Goal: Task Accomplishment & Management: Use online tool/utility

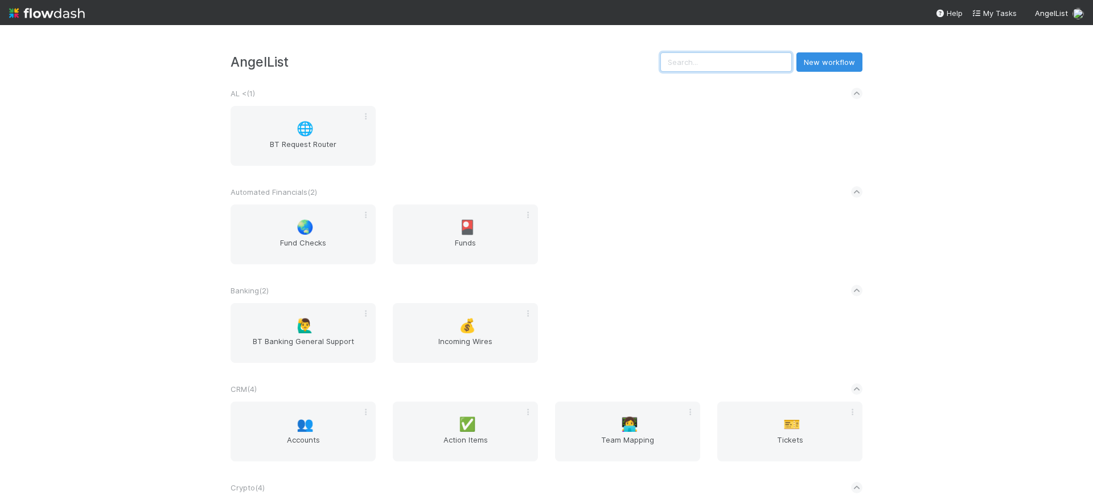
click at [684, 64] on input "text" at bounding box center [726, 61] width 132 height 19
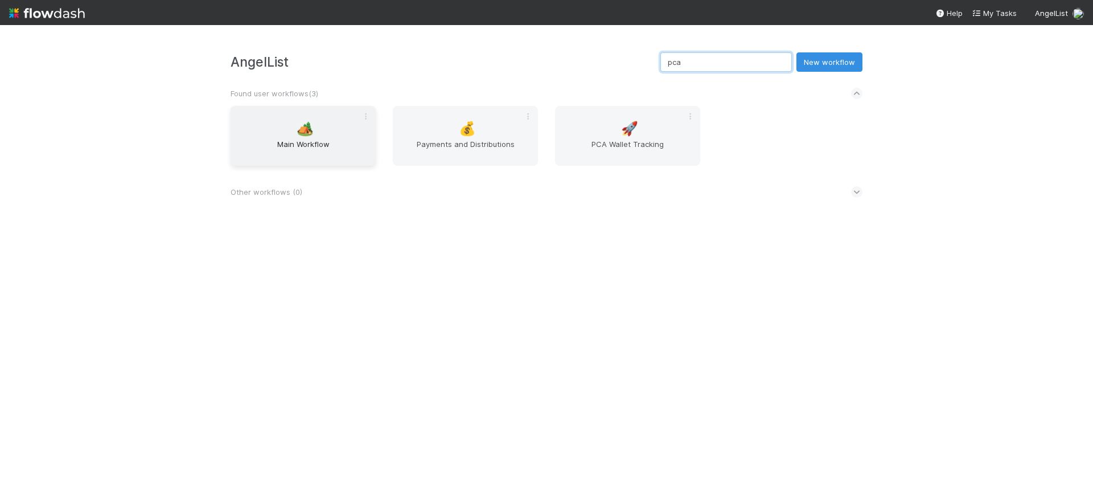
type input "pca"
click at [307, 145] on span "Main Workflow" at bounding box center [303, 149] width 136 height 23
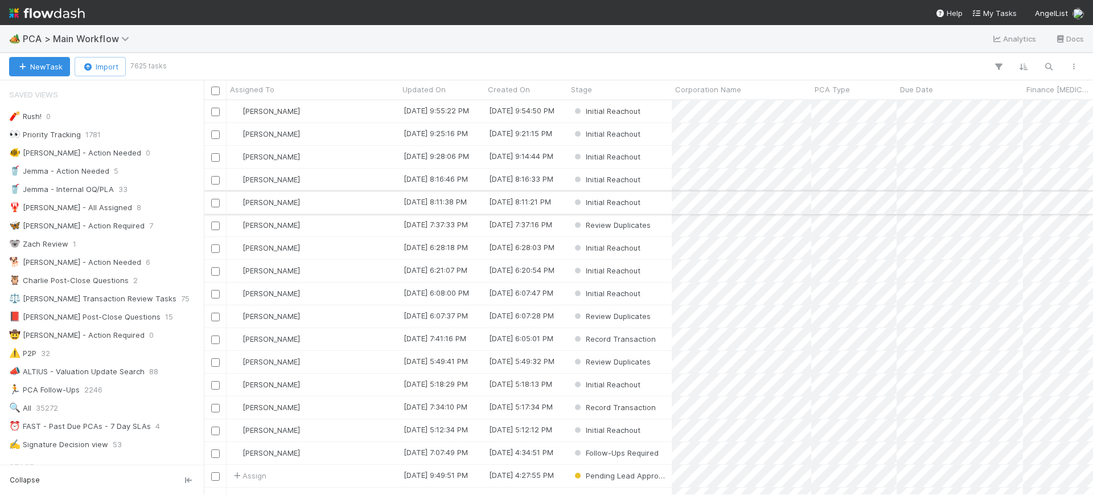
scroll to position [384, 878]
click at [997, 59] on button "button" at bounding box center [998, 66] width 20 height 15
click at [806, 105] on button "Add Filter" at bounding box center [824, 101] width 342 height 17
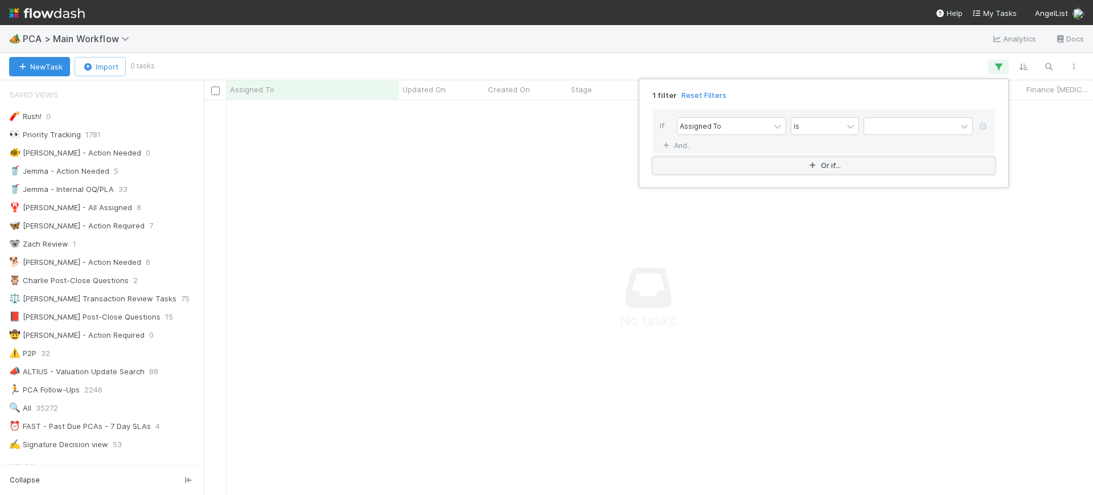
scroll to position [373, 868]
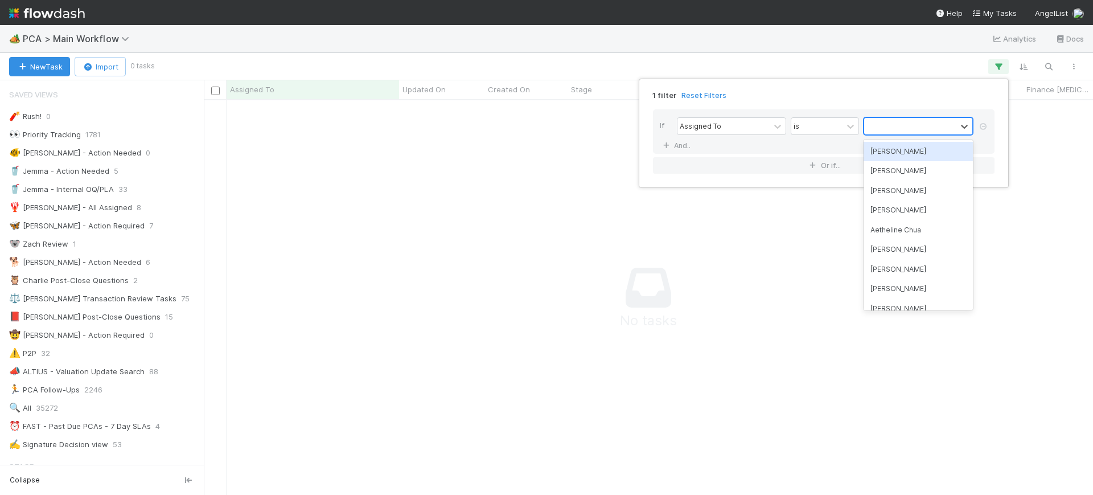
click at [884, 130] on div at bounding box center [910, 126] width 92 height 17
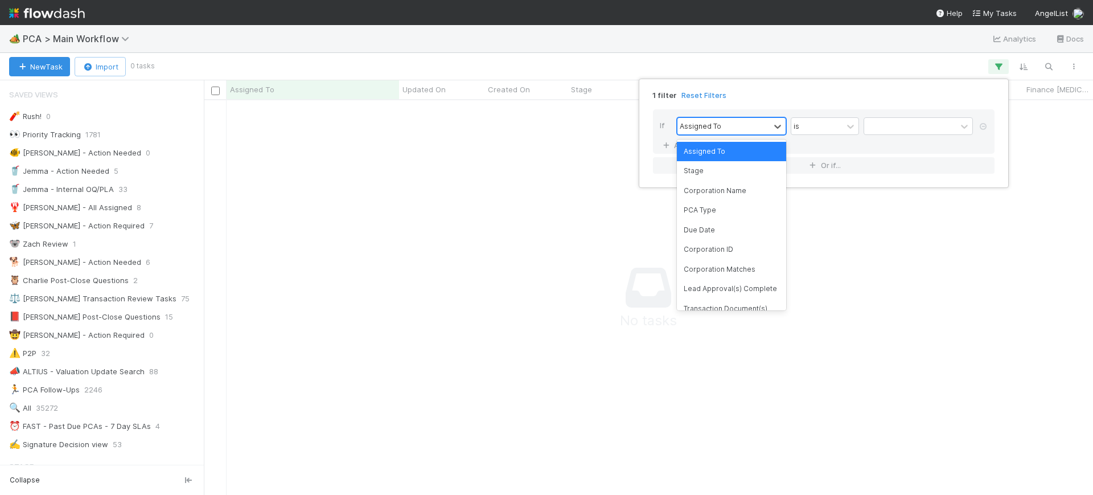
click at [755, 130] on div "Assigned To" at bounding box center [723, 126] width 92 height 17
click at [737, 194] on div "Corporation Name" at bounding box center [731, 190] width 109 height 19
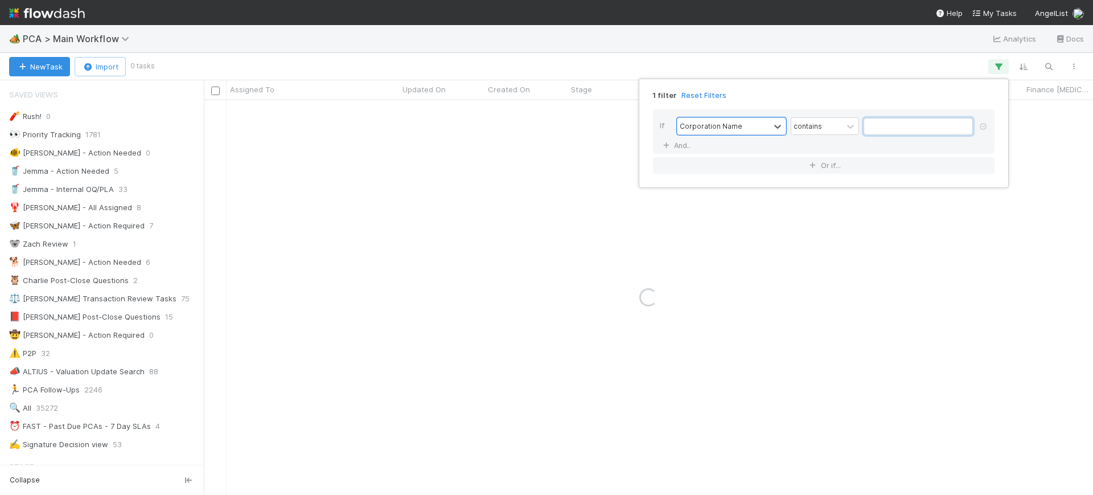
click at [893, 127] on input "text" at bounding box center [918, 126] width 109 height 17
type input "4d"
click at [473, 178] on div "1 filter Reset Filters If Corporation Name contains 4d And.. Or if..." at bounding box center [546, 247] width 1093 height 495
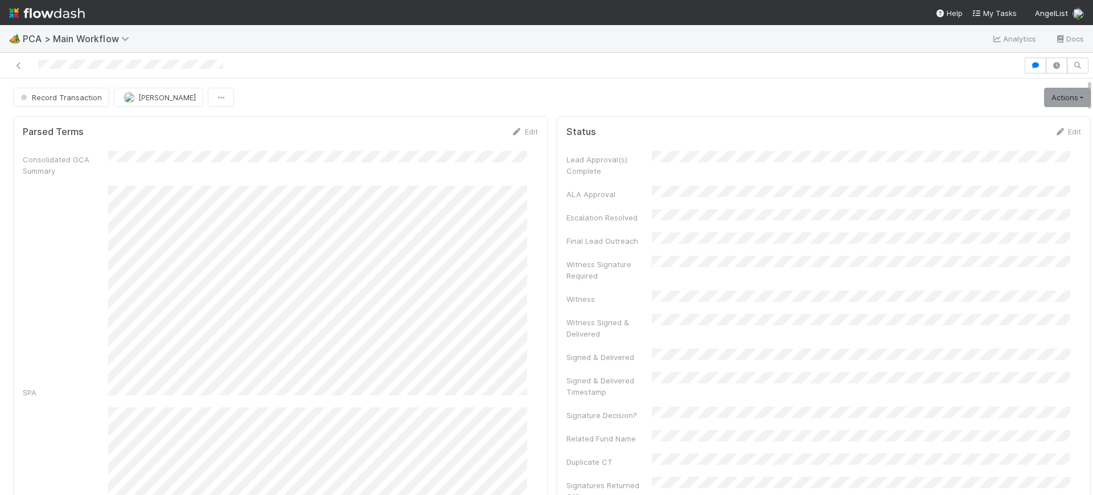
drag, startPoint x: 1079, startPoint y: 87, endPoint x: 1092, endPoint y: 80, distance: 15.0
click at [1092, 80] on div "🏕️ PCA > Main Workflow Analytics Docs Record Transaction [PERSON_NAME] Actions …" at bounding box center [546, 260] width 1093 height 470
click at [21, 63] on icon at bounding box center [18, 65] width 11 height 7
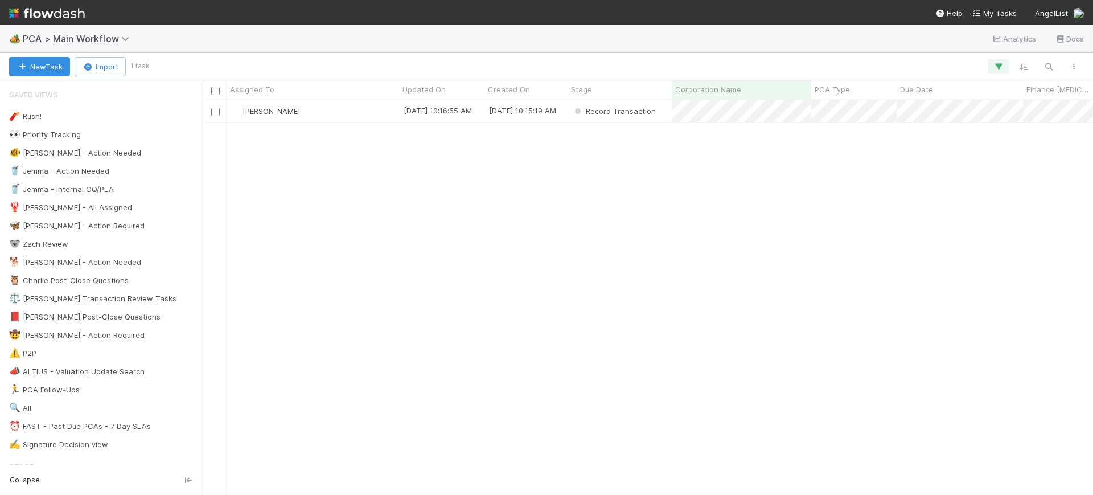
scroll to position [384, 878]
click at [997, 63] on icon "button" at bounding box center [998, 66] width 11 height 10
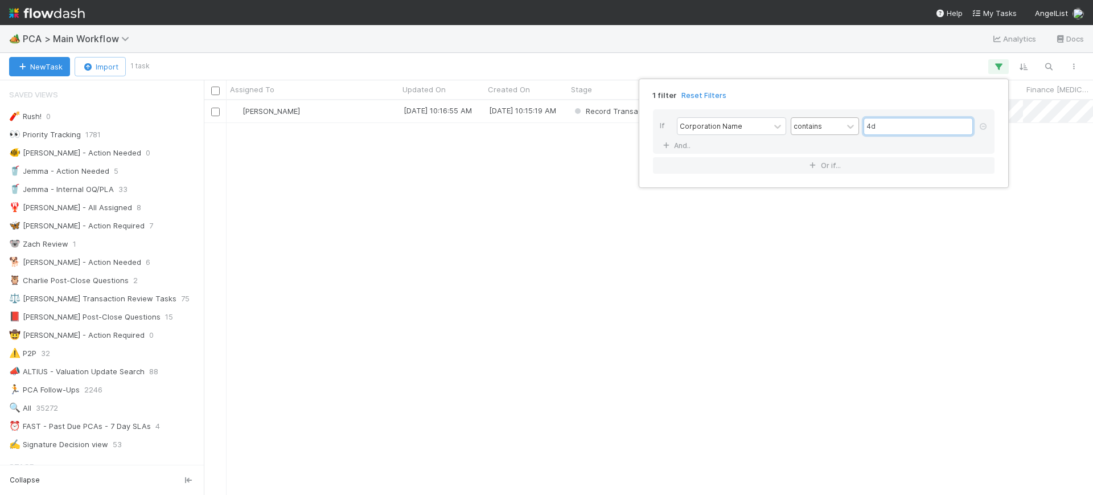
drag, startPoint x: 886, startPoint y: 124, endPoint x: 839, endPoint y: 126, distance: 47.3
click at [839, 126] on div "Corporation Name contains 4d" at bounding box center [827, 127] width 301 height 20
type input "metal"
click at [762, 246] on div "1 filter Reset Filters If Corporation Name contains metal And.. Or if..." at bounding box center [546, 247] width 1093 height 495
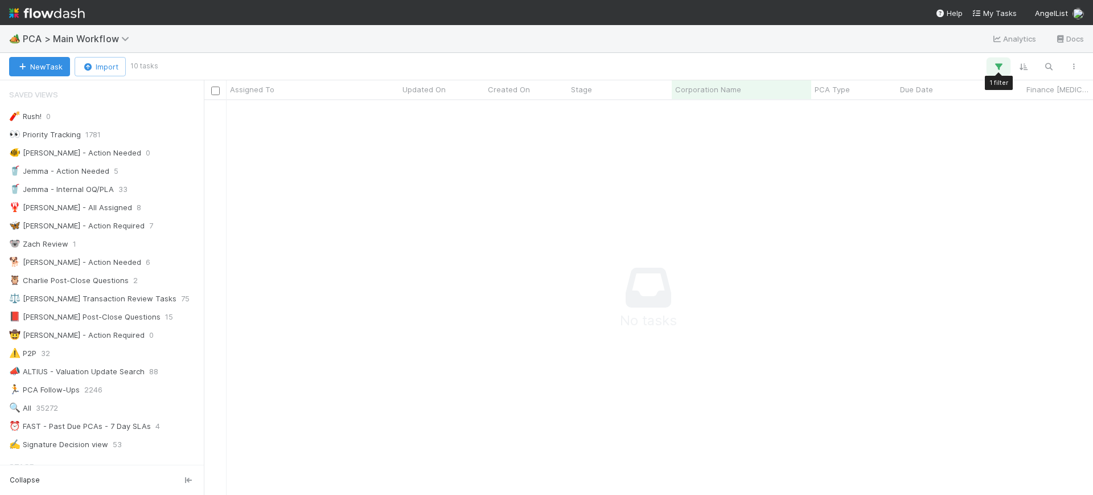
click at [995, 68] on icon "button" at bounding box center [998, 66] width 11 height 10
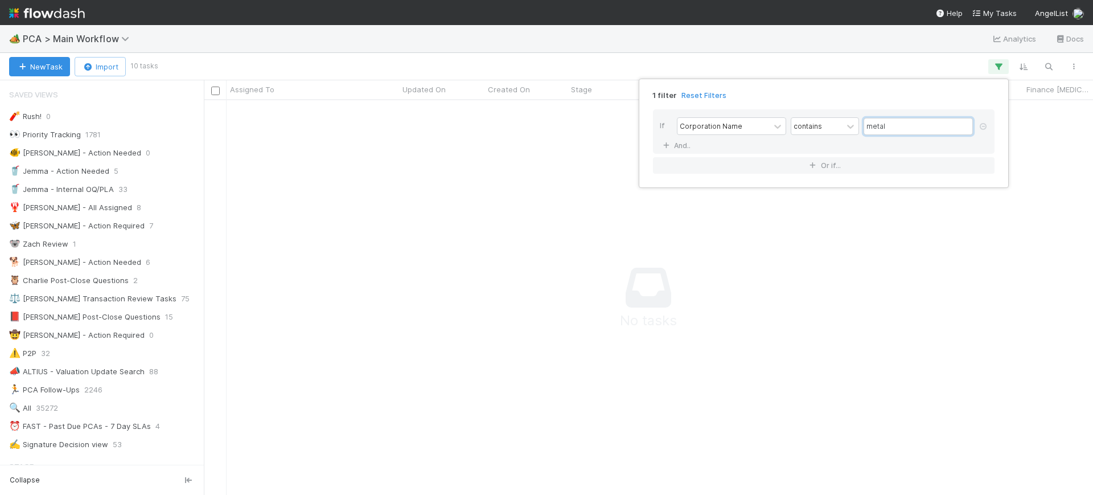
click at [902, 130] on input "metal" at bounding box center [918, 126] width 109 height 17
click at [198, 138] on div "1 filter Reset Filters If Corporation Name contains metal And.. Or if..." at bounding box center [546, 247] width 1093 height 495
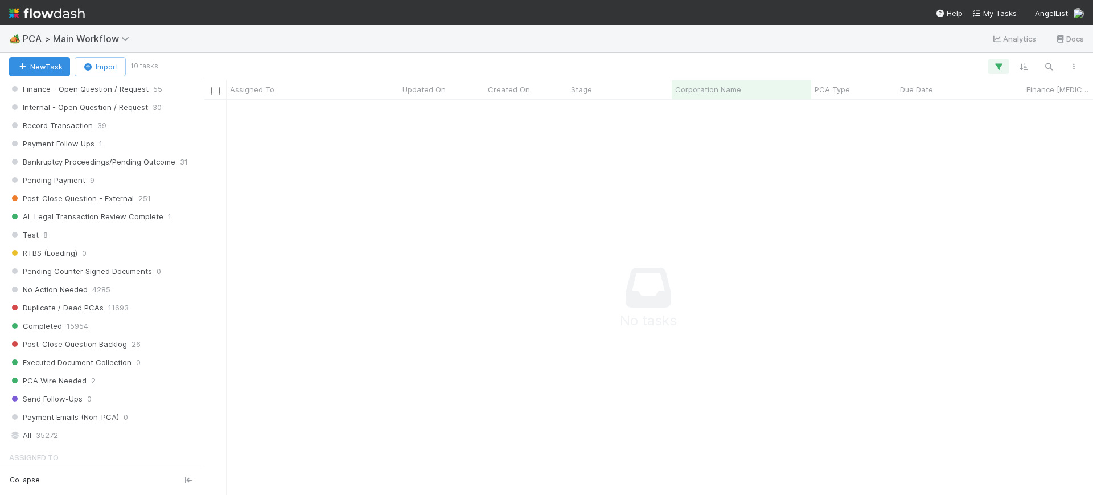
scroll to position [1087, 0]
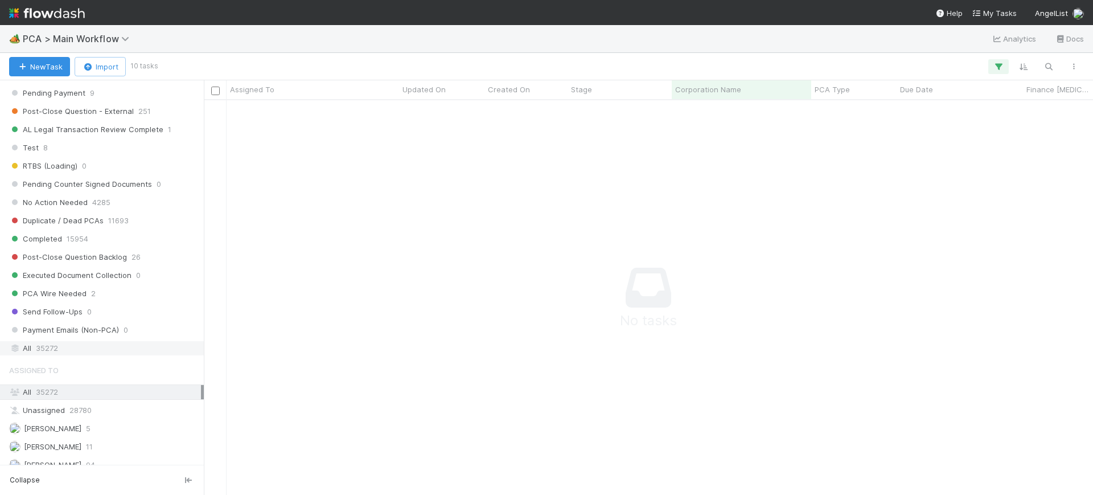
click at [71, 346] on div "All 35272" at bounding box center [105, 348] width 192 height 14
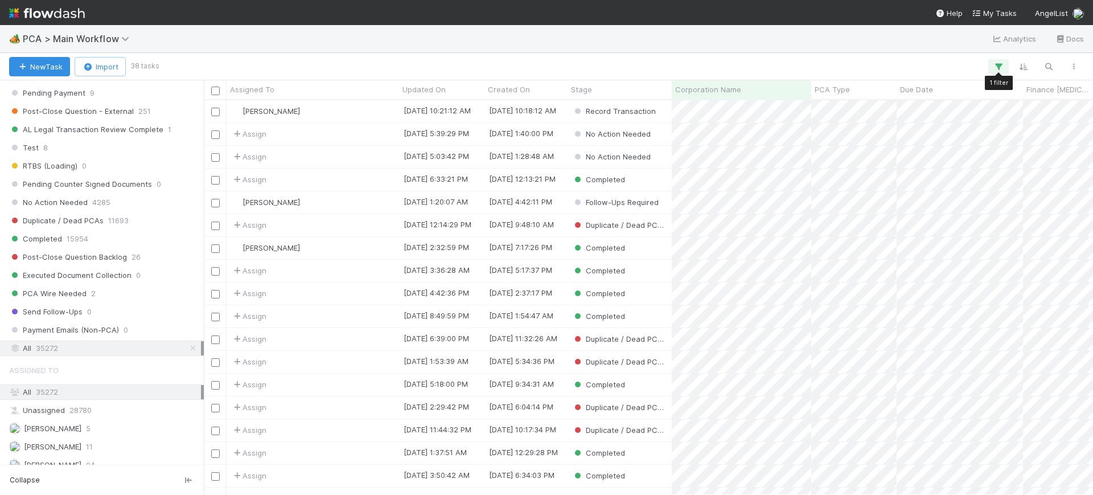
scroll to position [384, 878]
click at [995, 65] on icon "button" at bounding box center [998, 66] width 11 height 10
click at [1034, 108] on div "1 filter Reset Filters If Corporation Name contains metal And.. Or if..." at bounding box center [546, 247] width 1093 height 495
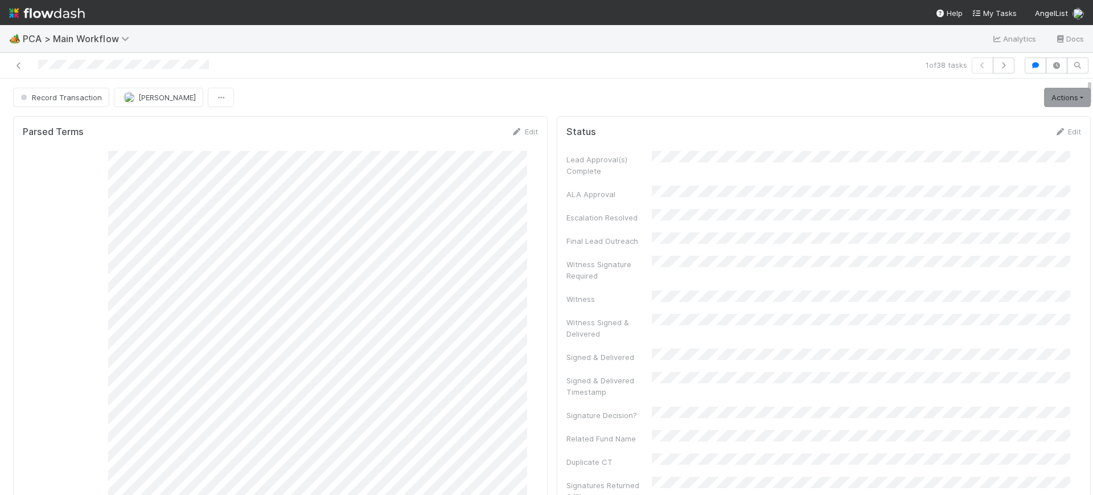
drag, startPoint x: 1079, startPoint y: 91, endPoint x: 1051, endPoint y: 22, distance: 73.6
click at [1051, 22] on div "🏕️ PCA > Main Workflow Analytics Docs 1 of 38 tasks Record Transaction [PERSON_…" at bounding box center [546, 247] width 1093 height 495
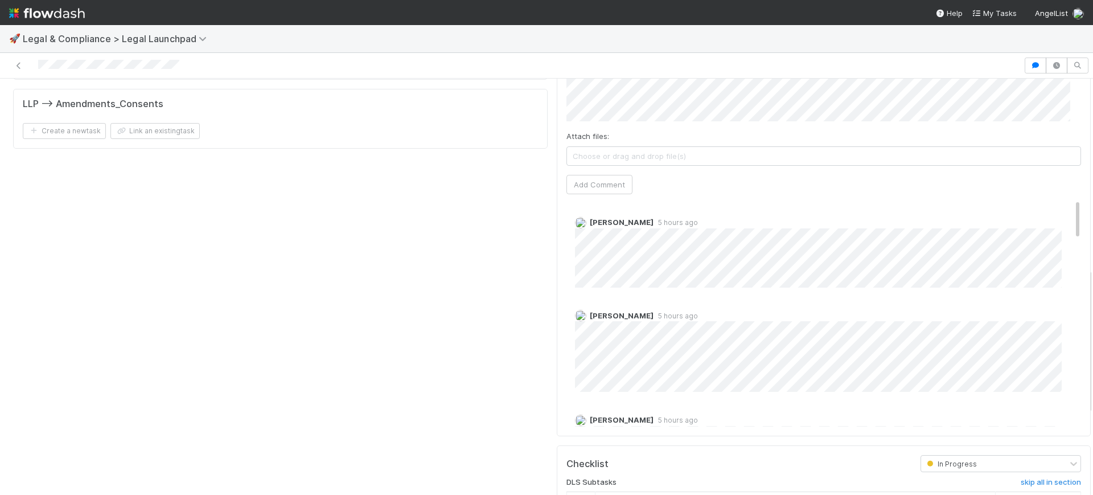
scroll to position [540, 0]
drag, startPoint x: 1078, startPoint y: 93, endPoint x: 1092, endPoint y: 283, distance: 190.7
click at [1092, 283] on div "🚀 Legal & Compliance > Legal Launchpad In Progress [PERSON_NAME] Complete Waiti…" at bounding box center [546, 260] width 1093 height 470
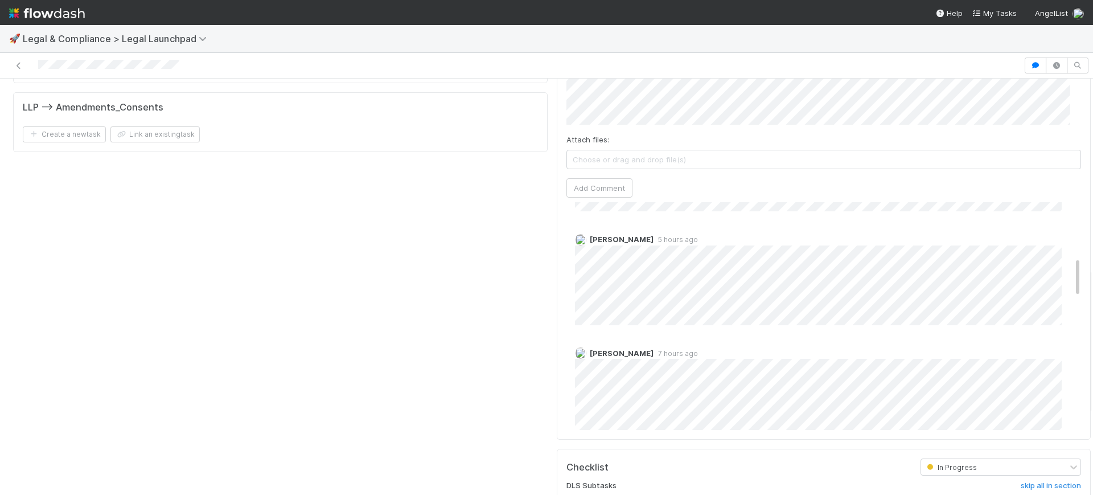
scroll to position [307, 0]
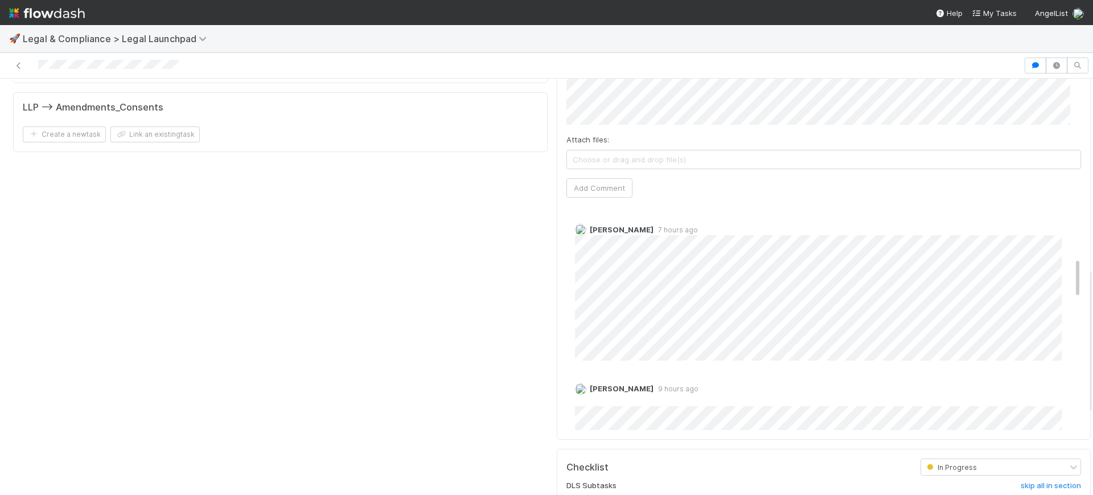
drag, startPoint x: 1055, startPoint y: 192, endPoint x: 1071, endPoint y: 247, distance: 57.3
click at [1071, 247] on div "Due date: [DATE] Collaborators Edit Requester Collaborator Teams Collaborators …" at bounding box center [824, 160] width 544 height 1178
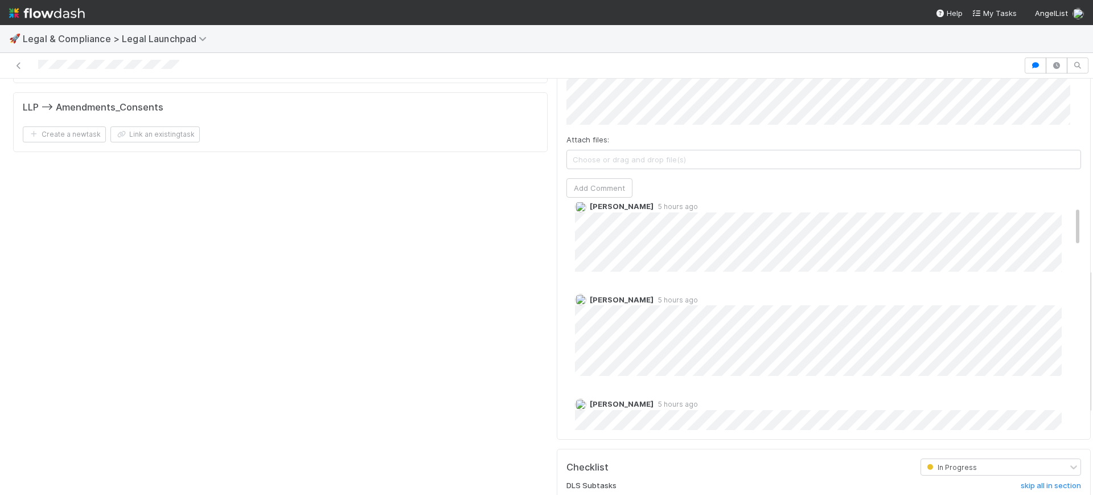
scroll to position [0, 0]
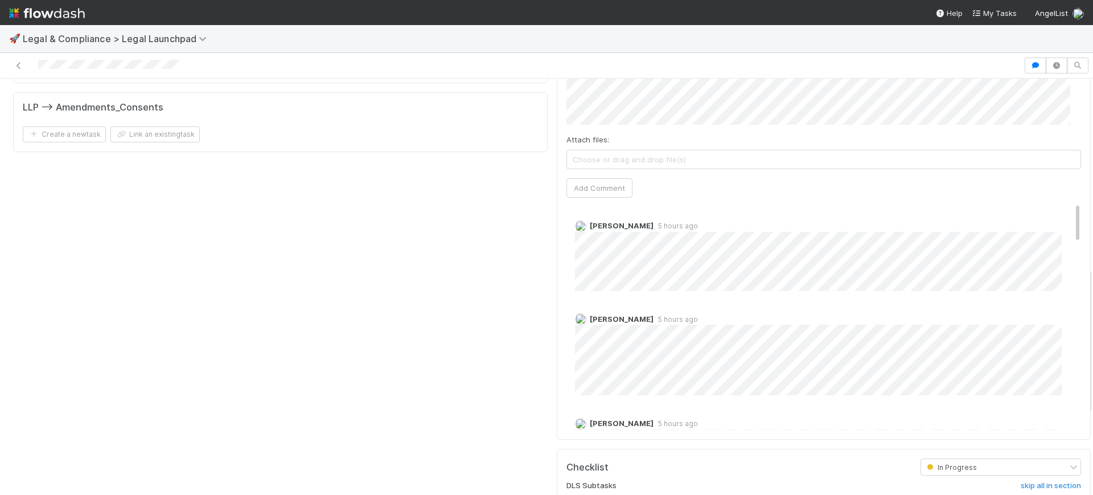
drag, startPoint x: 1055, startPoint y: 258, endPoint x: 1041, endPoint y: 165, distance: 94.4
click at [1041, 165] on div "Comments Attach files: Choose or drag and drop file(s) Add Comment Scarlett Gra…" at bounding box center [823, 226] width 515 height 407
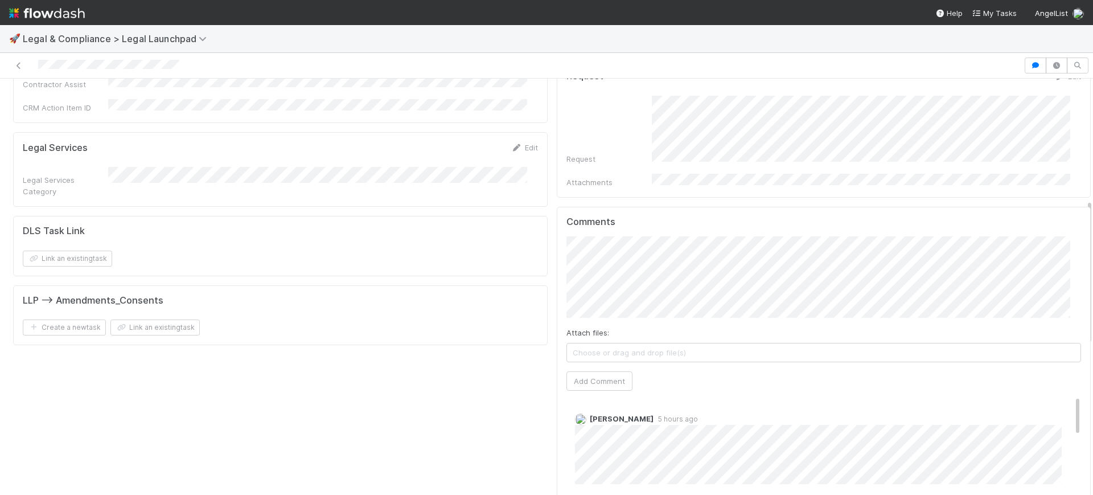
scroll to position [344, 0]
drag, startPoint x: 1079, startPoint y: 313, endPoint x: 1066, endPoint y: 244, distance: 70.0
click at [1066, 244] on div "Details Edit Task name Due Date P0 ALERT? Matter Type Hour Estimate Planned Ont…" at bounding box center [552, 357] width 1104 height 1178
click at [683, 263] on div "Attach files: Choose or drag and drop file(s) Add Comment" at bounding box center [823, 317] width 515 height 154
click at [594, 375] on button "Add Comment" at bounding box center [599, 384] width 66 height 19
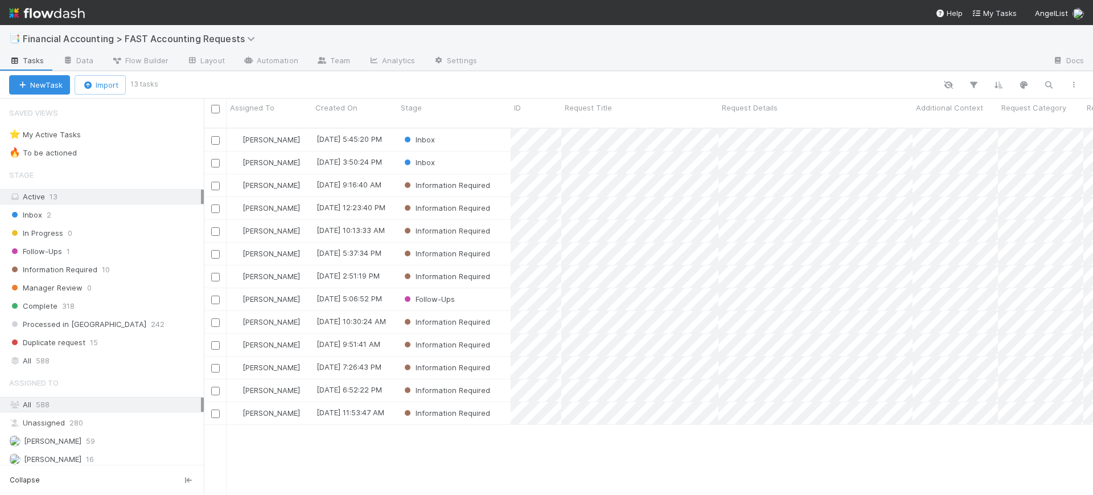
scroll to position [365, 878]
